Goal: Information Seeking & Learning: Understand process/instructions

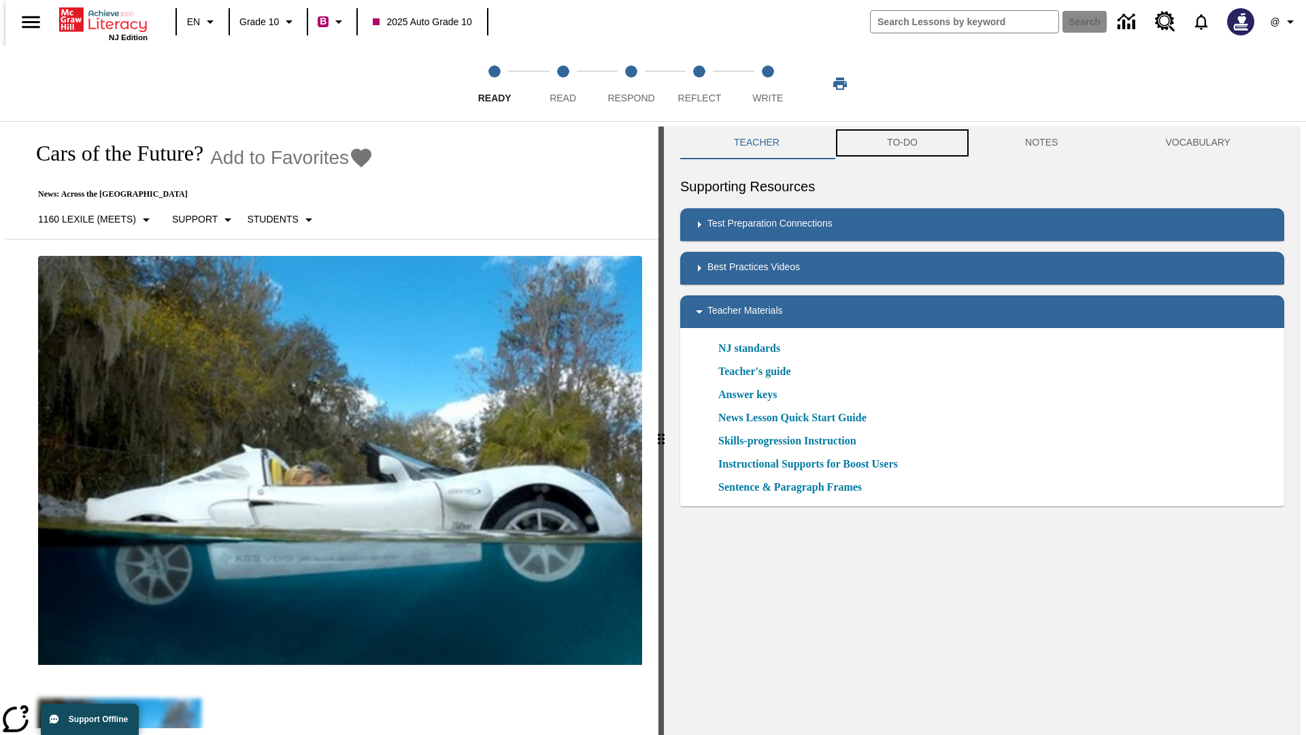
click at [902, 143] on button "TO-DO" at bounding box center [902, 143] width 138 height 33
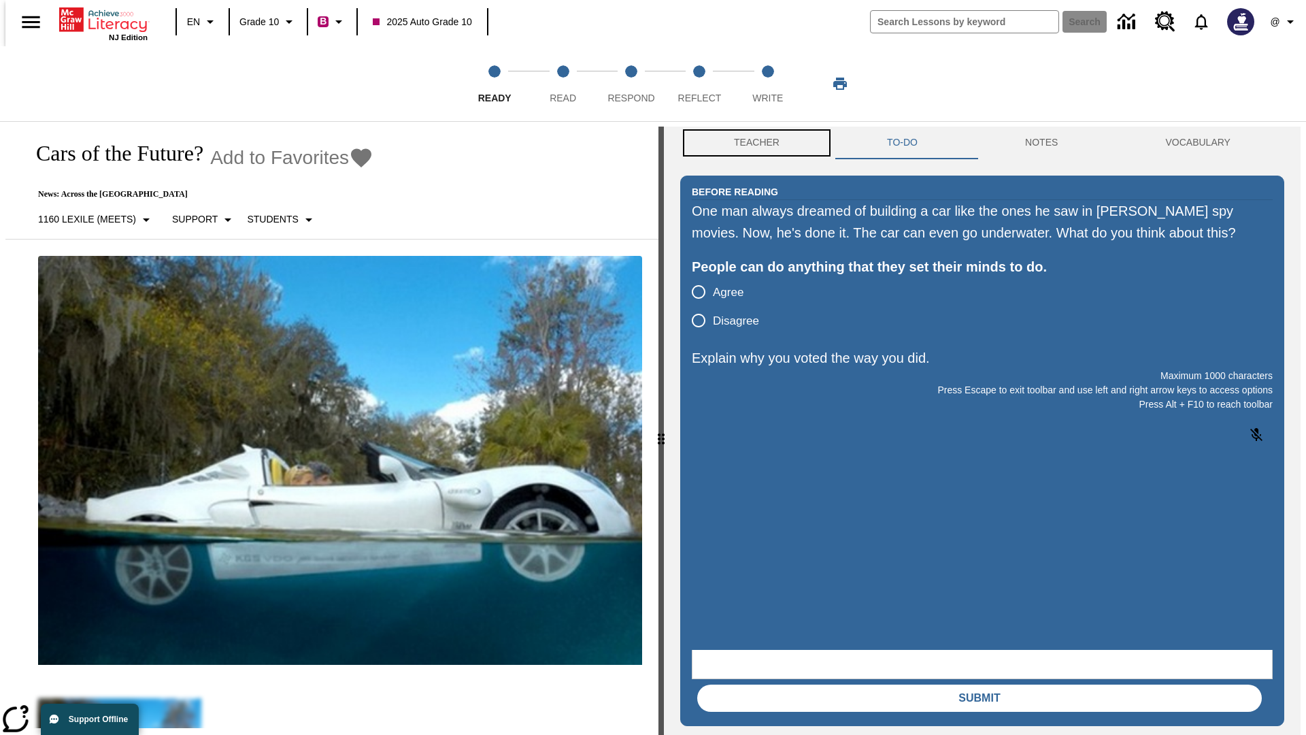
scroll to position [1, 0]
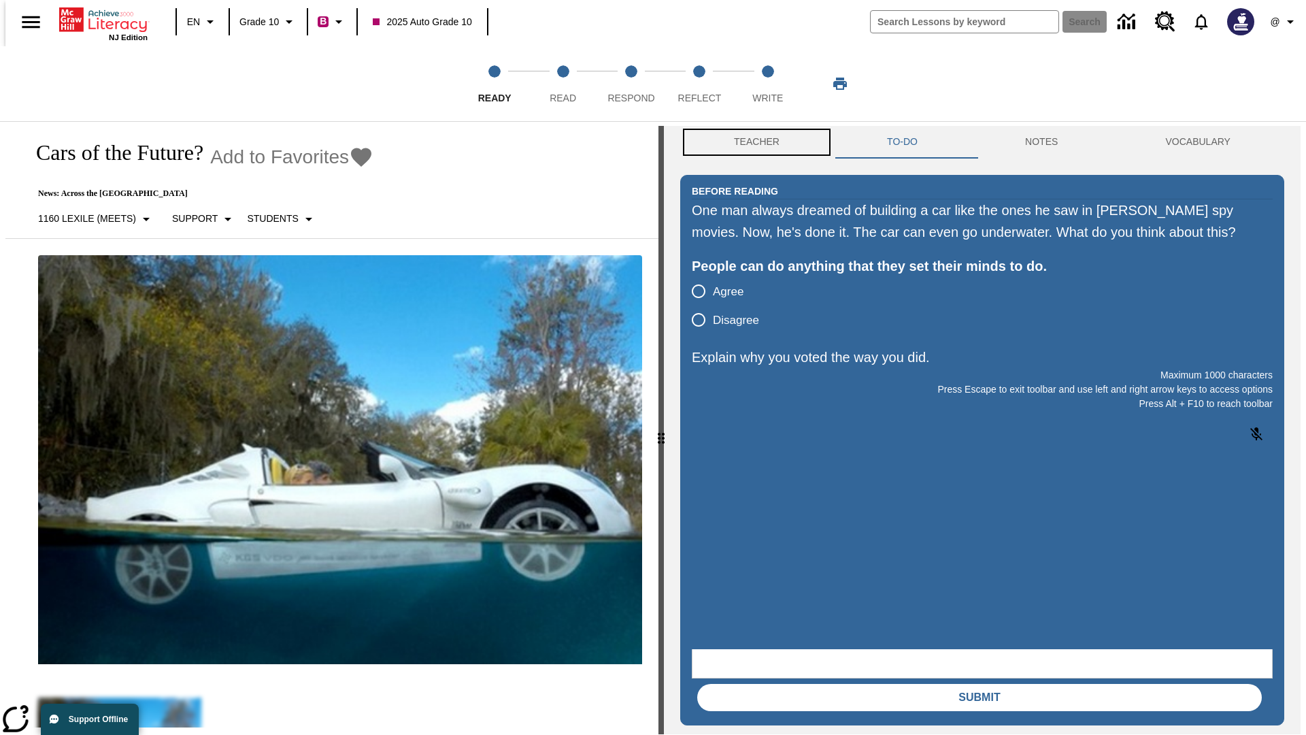
click at [753, 143] on button "Teacher" at bounding box center [756, 142] width 153 height 33
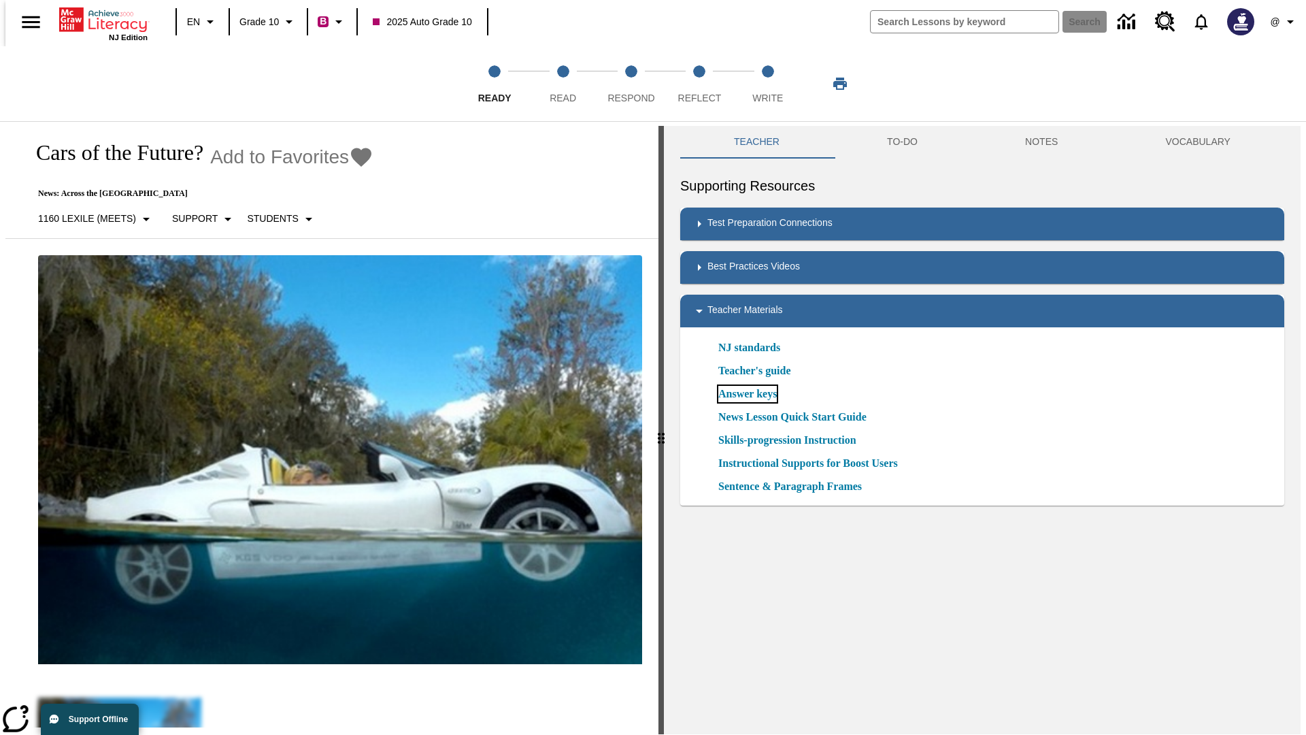
click at [747, 394] on link "Answer keys" at bounding box center [747, 394] width 59 height 16
click at [563, 84] on span "Read" at bounding box center [563, 92] width 27 height 24
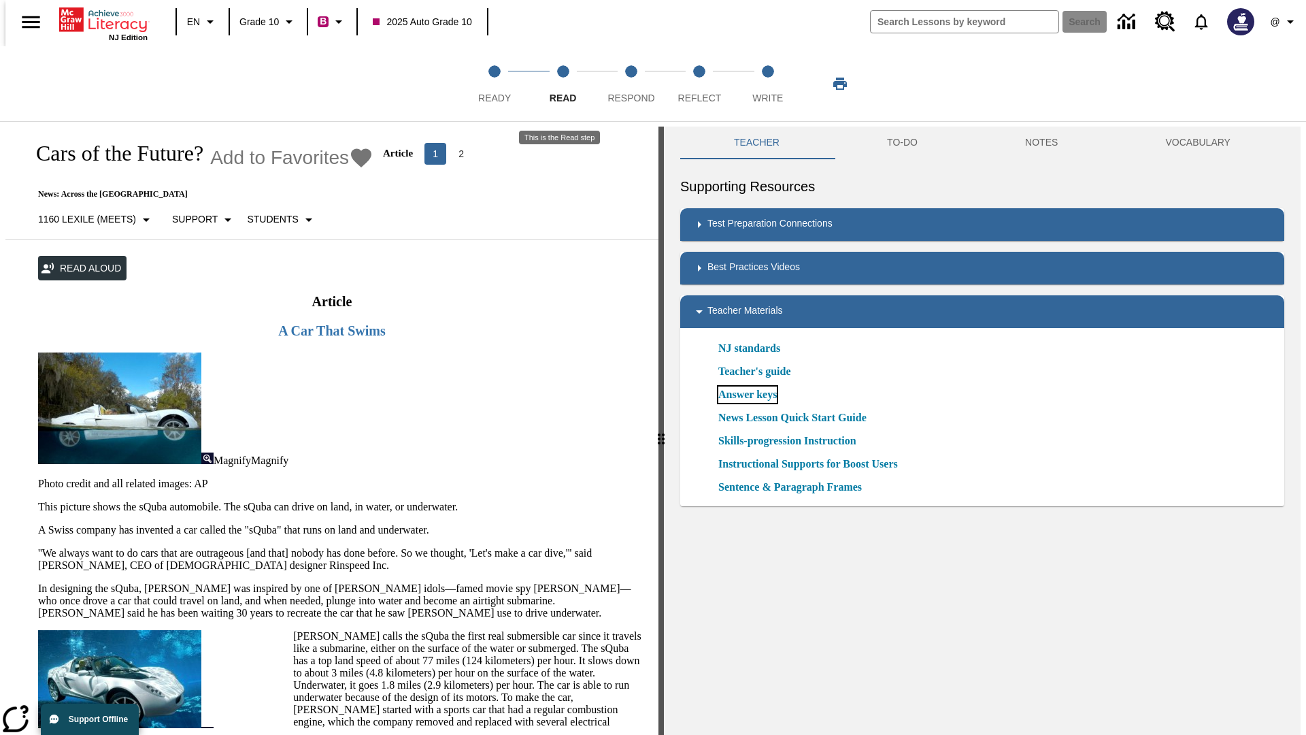
click at [747, 395] on link "Answer keys" at bounding box center [747, 394] width 59 height 16
click at [631, 84] on span "Respond" at bounding box center [631, 92] width 47 height 24
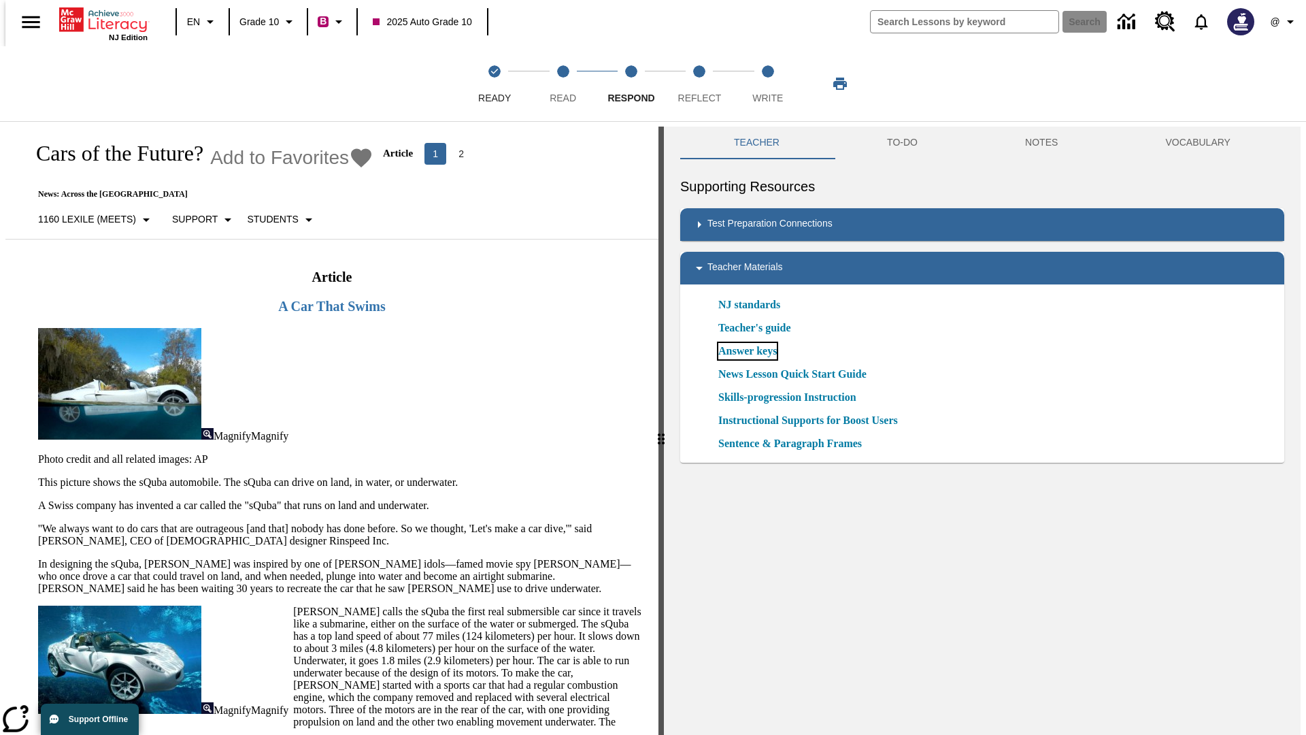
click at [747, 351] on link "Answer keys" at bounding box center [747, 351] width 59 height 16
click at [699, 84] on span "Reflect" at bounding box center [700, 92] width 44 height 24
click at [747, 351] on link "Answer keys" at bounding box center [747, 351] width 59 height 16
